Goal: Task Accomplishment & Management: Use online tool/utility

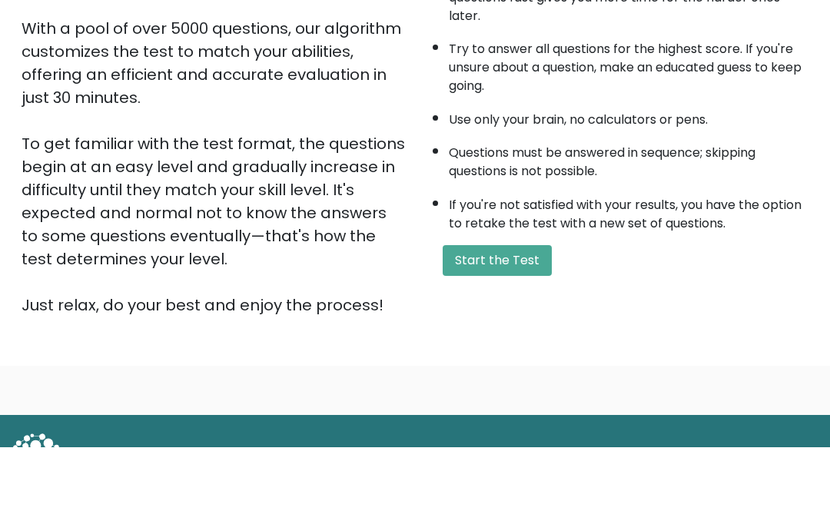
scroll to position [190, 0]
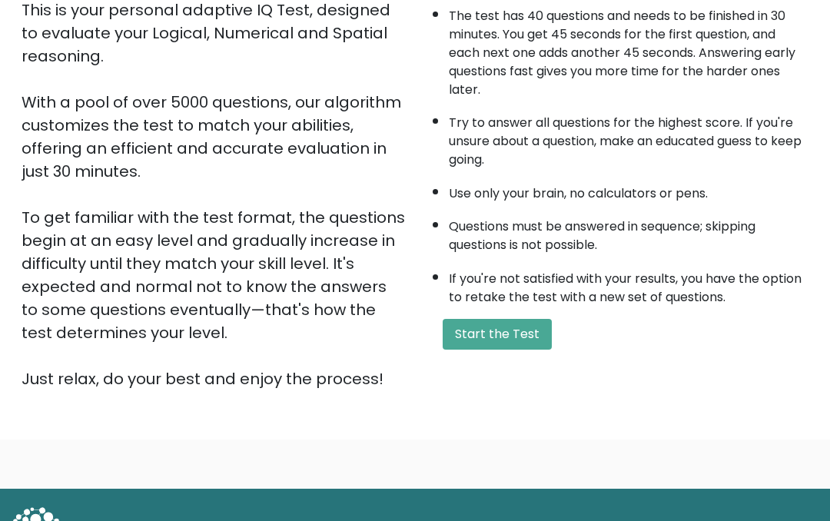
click at [526, 344] on button "Start the Test" at bounding box center [497, 334] width 109 height 31
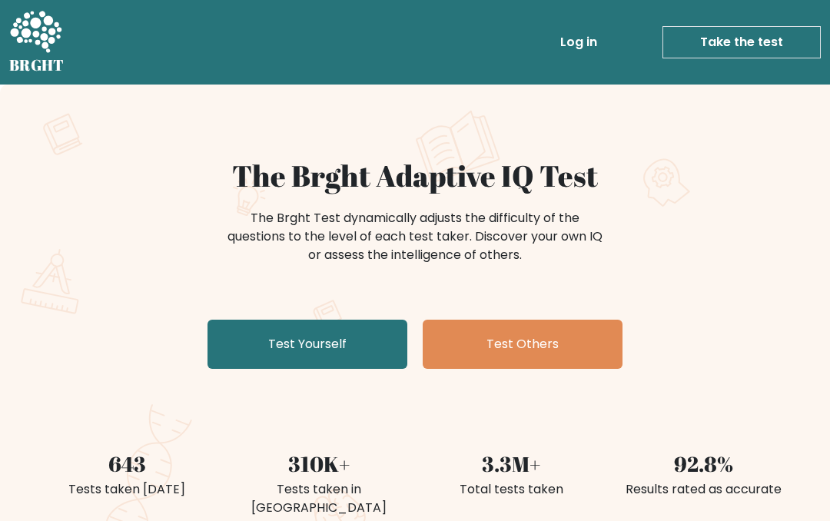
click at [775, 43] on link "Take the test" at bounding box center [742, 42] width 158 height 32
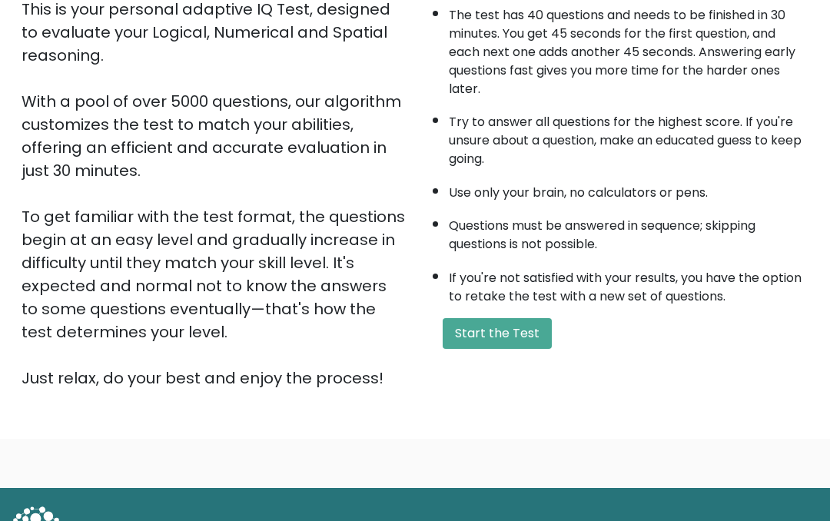
scroll to position [190, 0]
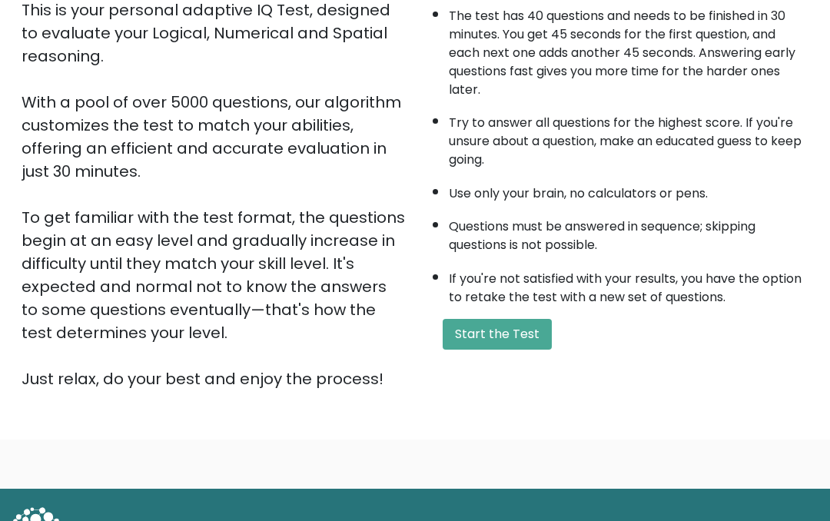
click at [504, 350] on button "Start the Test" at bounding box center [497, 334] width 109 height 31
